Goal: Information Seeking & Learning: Check status

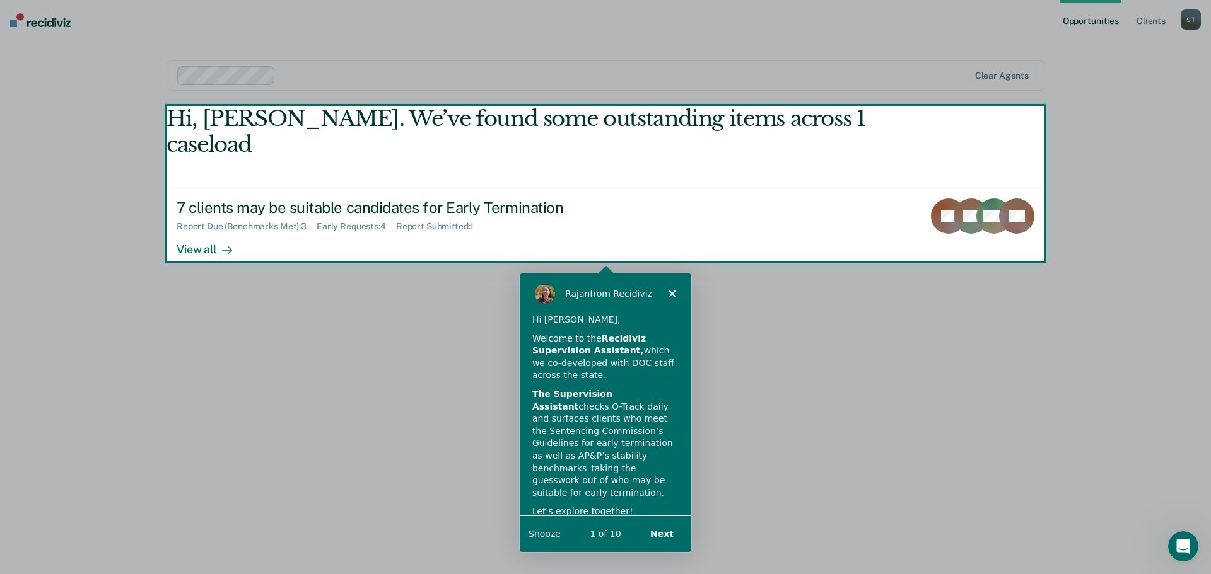
click at [215, 228] on div "Product tour overlay" at bounding box center [605, 287] width 1211 height 574
click at [212, 221] on div "Product tour overlay" at bounding box center [605, 287] width 1211 height 574
click at [214, 222] on div "Product tour overlay" at bounding box center [605, 287] width 1211 height 574
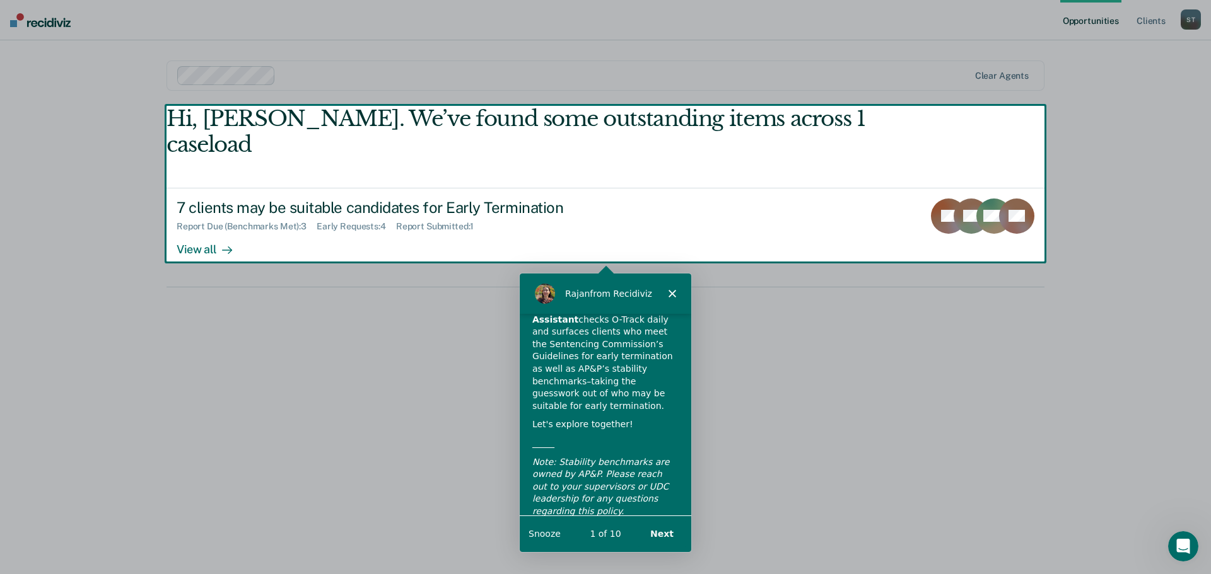
click at [667, 533] on button "Next" at bounding box center [661, 533] width 49 height 26
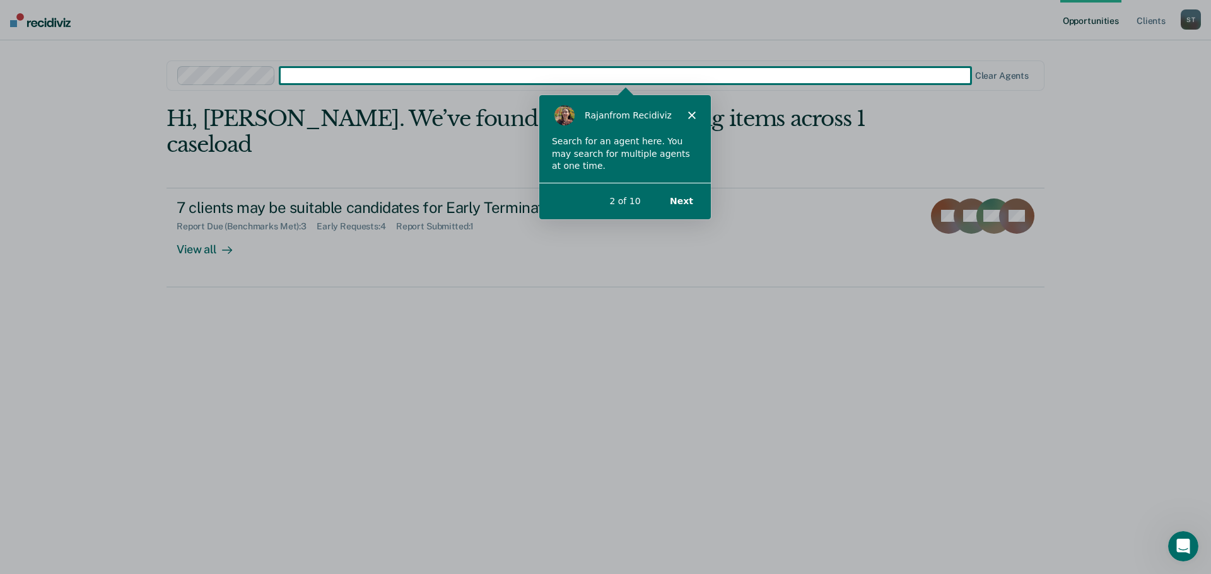
scroll to position [0, 0]
click at [687, 199] on button "Next" at bounding box center [680, 200] width 49 height 26
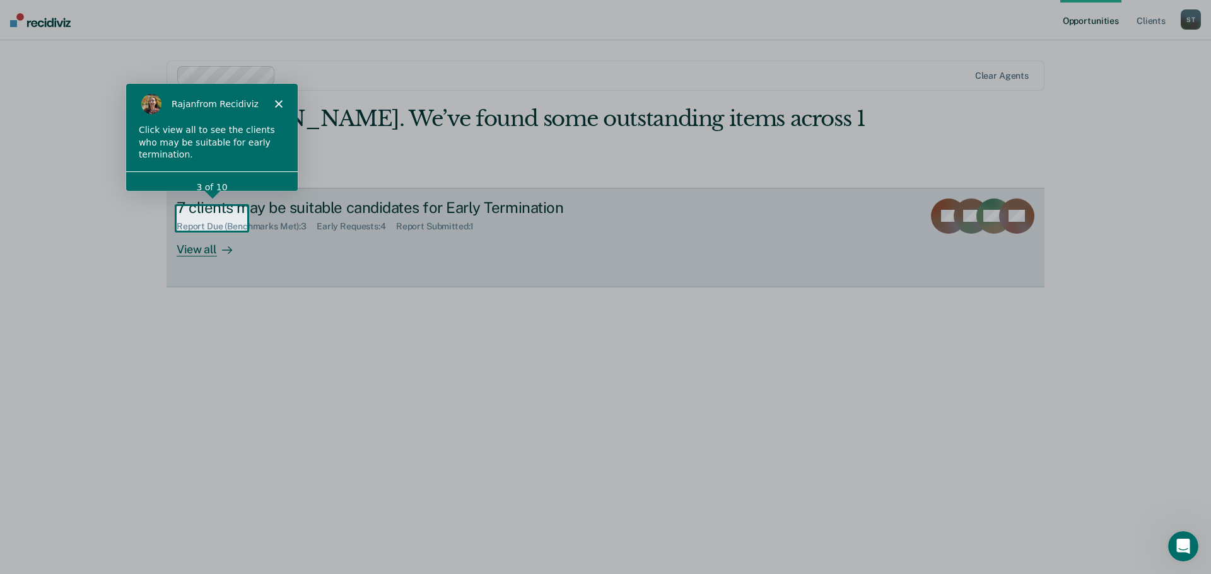
click at [214, 232] on div "View all" at bounding box center [212, 244] width 71 height 25
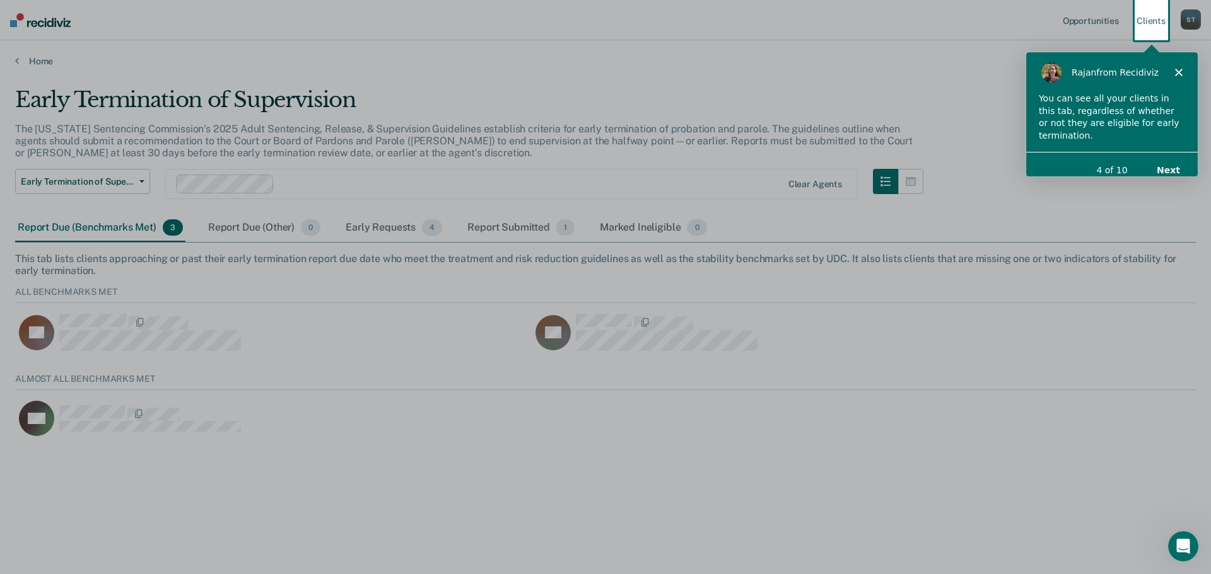
click at [1175, 66] on div "[PERSON_NAME] from Recidiviz" at bounding box center [1111, 71] width 172 height 40
click at [1180, 70] on icon "Close" at bounding box center [1178, 71] width 8 height 8
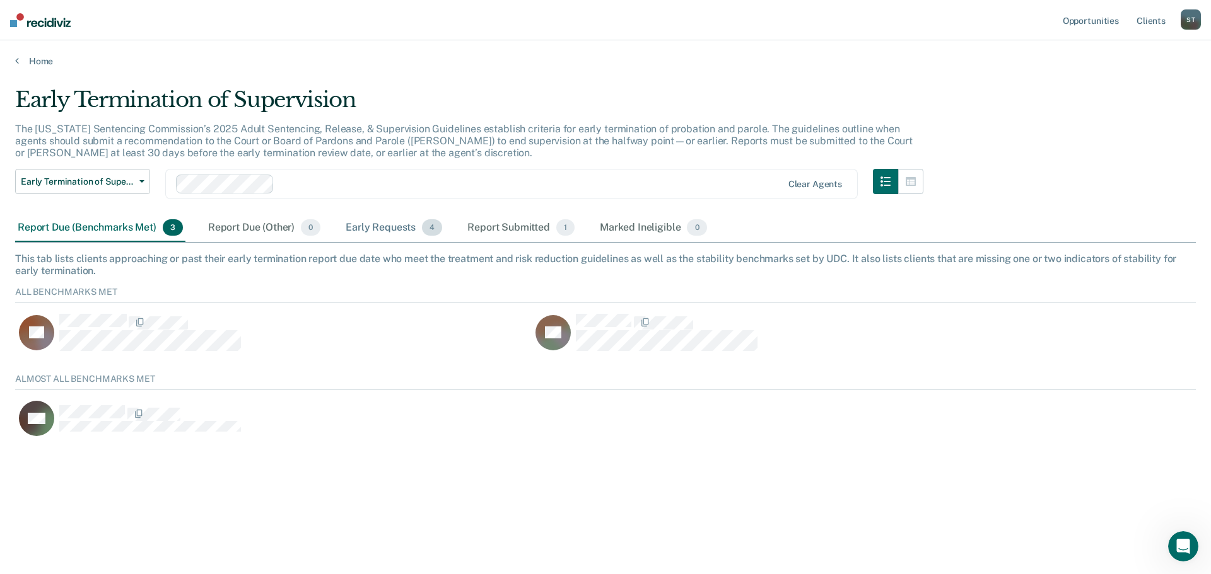
click at [375, 226] on div "Early Requests 4" at bounding box center [394, 228] width 102 height 28
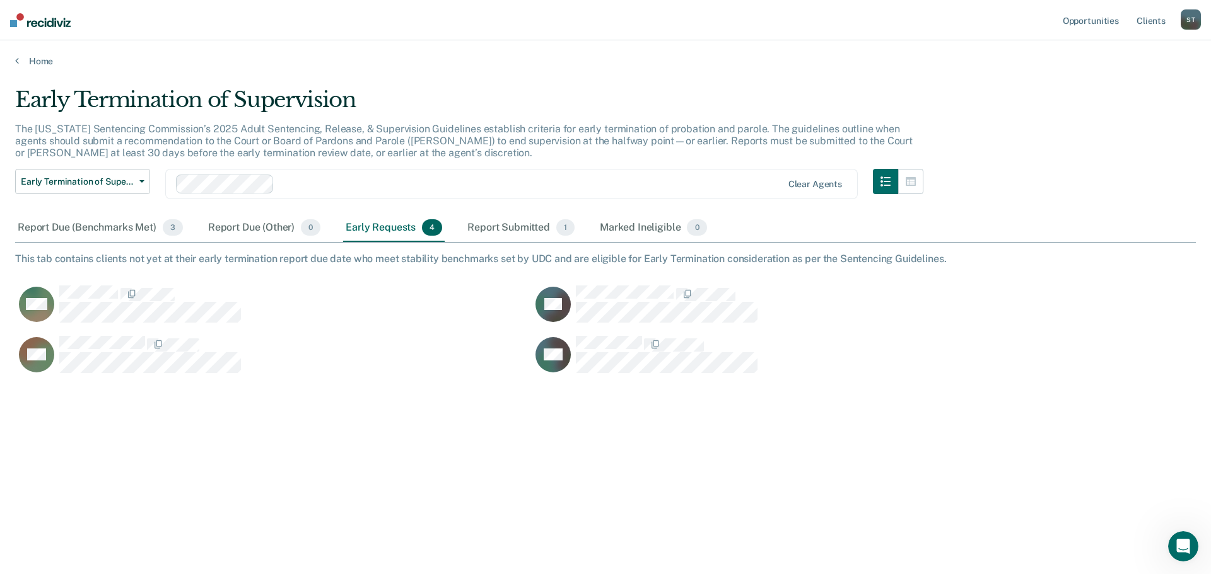
scroll to position [383, 1171]
click at [117, 224] on div "Report Due (Benchmarks Met) 3" at bounding box center [100, 228] width 170 height 28
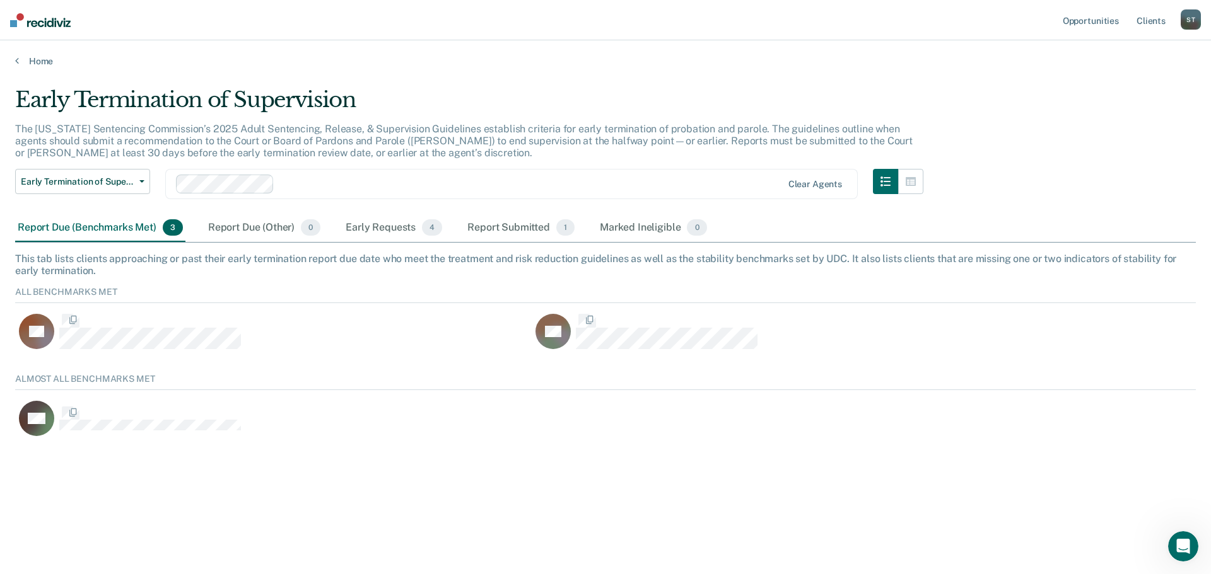
scroll to position [67, 1171]
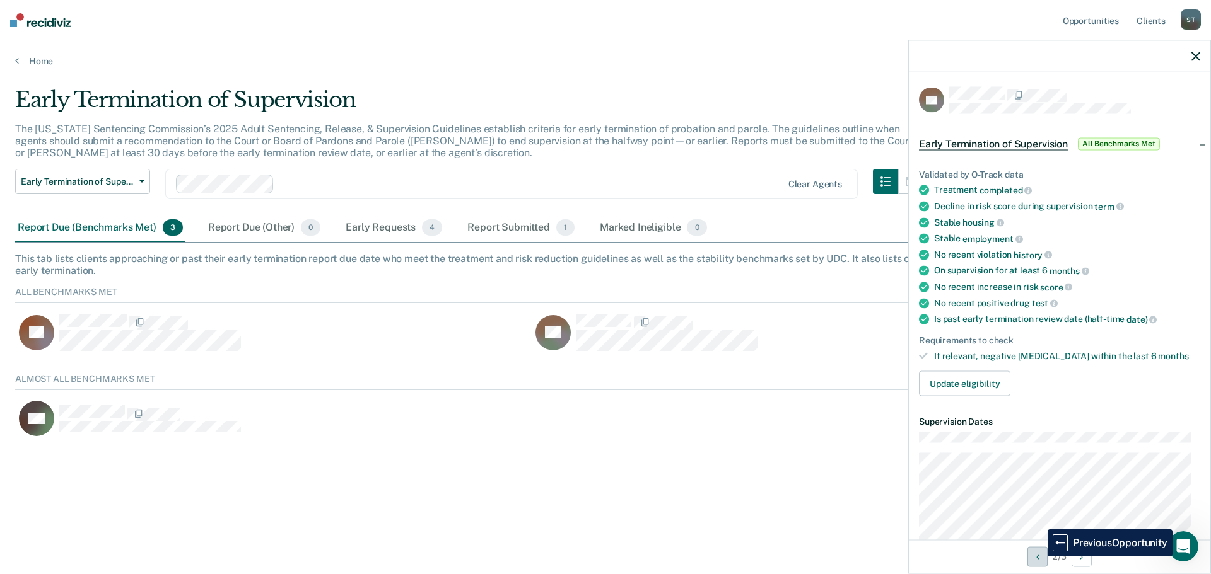
click at [1038, 557] on button "Previous Opportunity" at bounding box center [1037, 557] width 20 height 20
click at [1090, 555] on button "Next Opportunity" at bounding box center [1081, 557] width 20 height 20
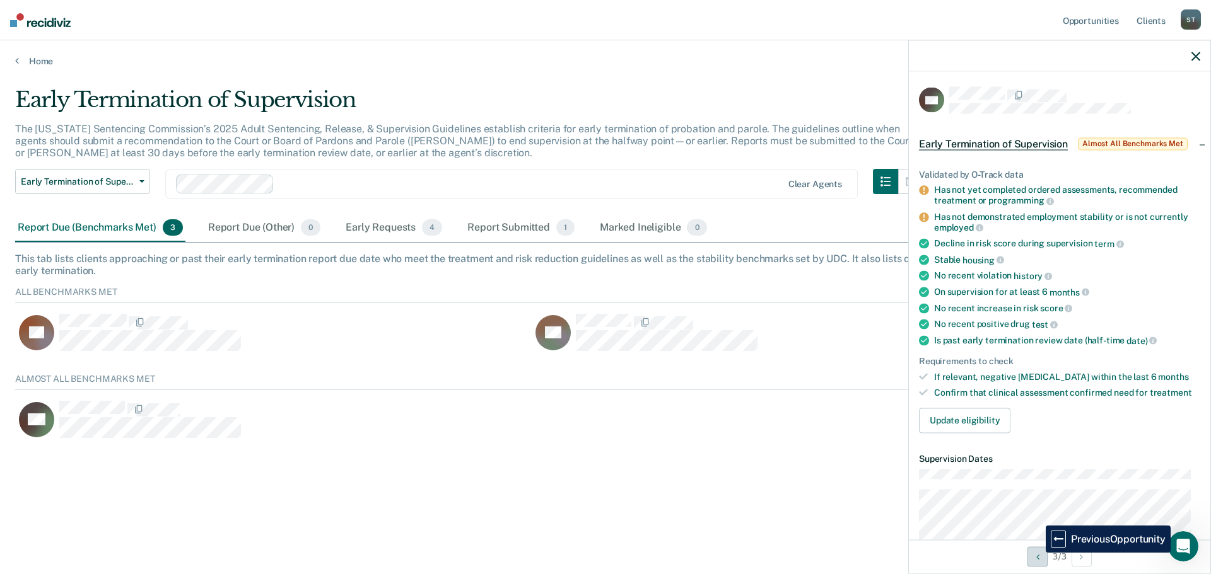
click at [1036, 554] on icon "Previous Opportunity" at bounding box center [1037, 556] width 3 height 9
